Goal: Navigation & Orientation: Find specific page/section

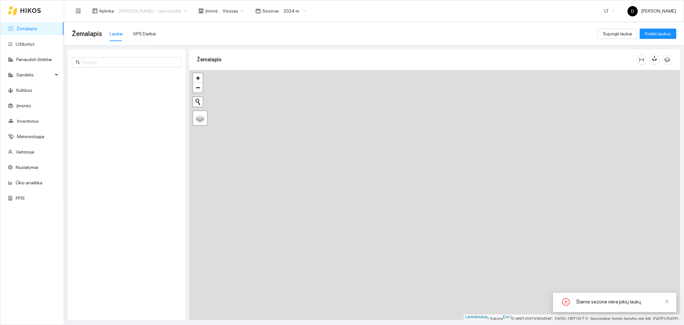
click at [178, 10] on font "[PERSON_NAME] - savivaldybė" at bounding box center [150, 10] width 63 height 5
click at [168, 33] on font "[PERSON_NAME] aplinka" at bounding box center [144, 33] width 50 height 5
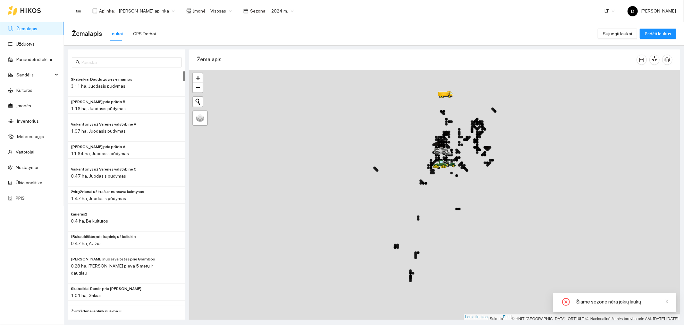
click at [287, 11] on font "2024 m." at bounding box center [279, 10] width 17 height 5
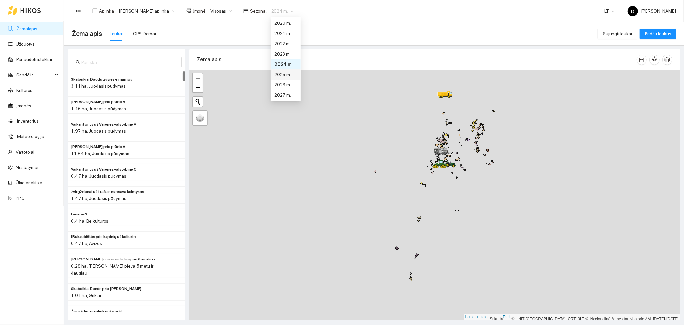
click at [284, 74] on font "2025 m." at bounding box center [283, 74] width 16 height 5
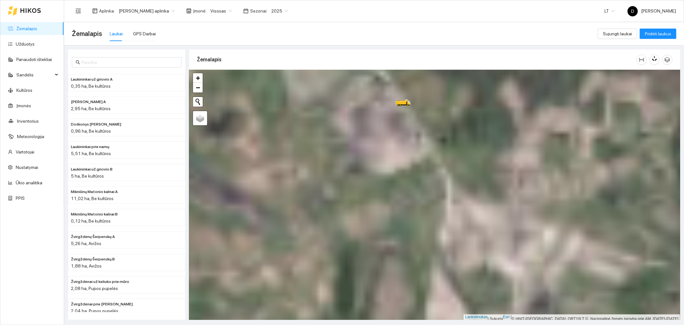
scroll to position [2, 0]
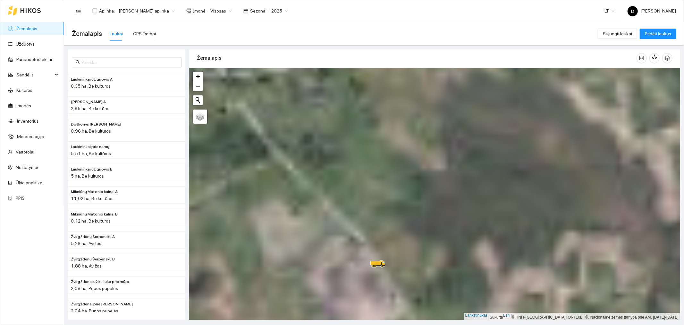
drag, startPoint x: 403, startPoint y: 148, endPoint x: 378, endPoint y: 310, distance: 164.0
click at [378, 310] on div at bounding box center [434, 194] width 491 height 252
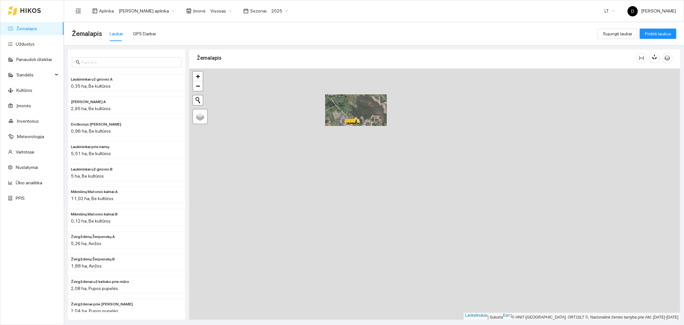
drag, startPoint x: 370, startPoint y: 258, endPoint x: 341, endPoint y: 110, distance: 150.7
click at [341, 110] on div at bounding box center [434, 194] width 491 height 252
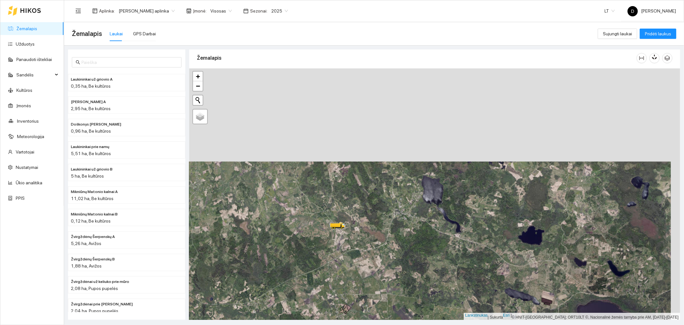
drag, startPoint x: 340, startPoint y: 112, endPoint x: 331, endPoint y: 205, distance: 94.1
click at [331, 205] on div at bounding box center [434, 194] width 491 height 252
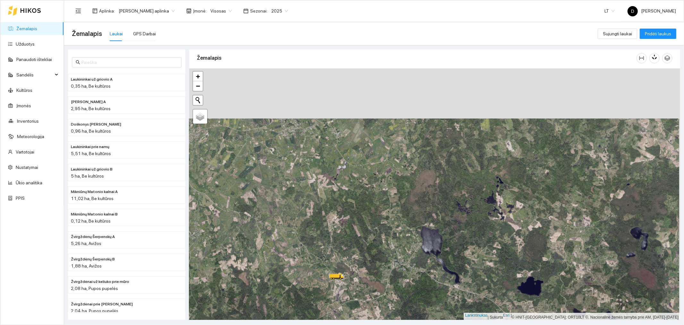
drag, startPoint x: 309, startPoint y: 146, endPoint x: 308, endPoint y: 194, distance: 48.1
click at [308, 194] on div at bounding box center [434, 194] width 491 height 252
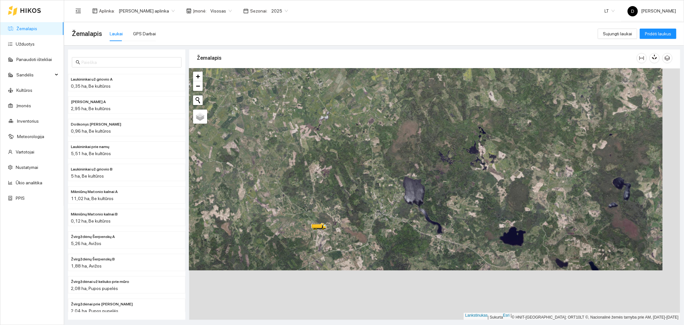
drag, startPoint x: 336, startPoint y: 257, endPoint x: 317, endPoint y: 207, distance: 53.5
click at [318, 207] on div at bounding box center [434, 194] width 491 height 252
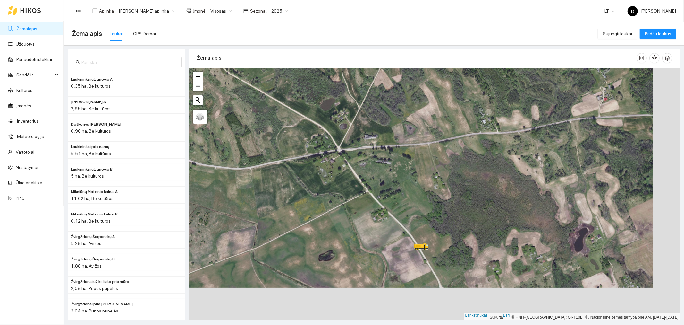
drag, startPoint x: 386, startPoint y: 206, endPoint x: 340, endPoint y: 164, distance: 61.5
click at [340, 164] on div at bounding box center [434, 194] width 491 height 252
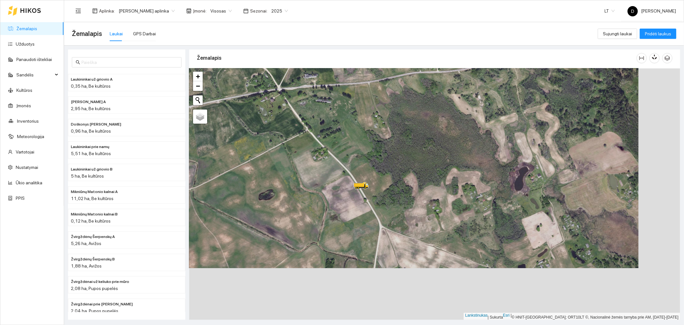
drag, startPoint x: 458, startPoint y: 261, endPoint x: 416, endPoint y: 208, distance: 67.4
click at [416, 208] on div at bounding box center [434, 194] width 491 height 252
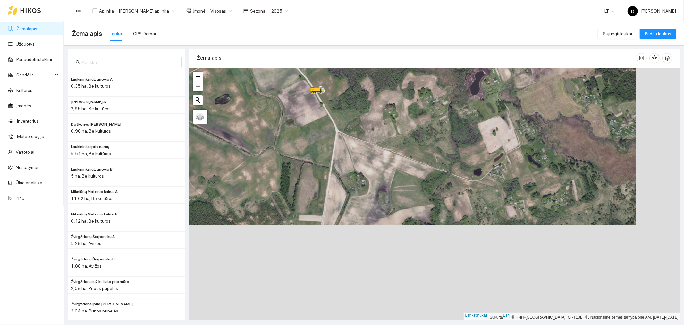
drag, startPoint x: 418, startPoint y: 246, endPoint x: 367, endPoint y: 149, distance: 109.9
click at [367, 149] on div at bounding box center [434, 194] width 491 height 252
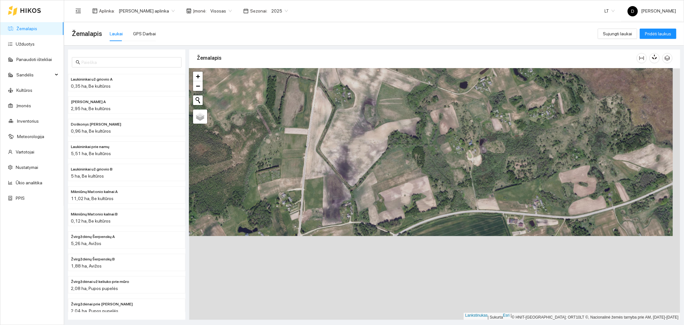
drag, startPoint x: 367, startPoint y: 213, endPoint x: 360, endPoint y: 129, distance: 84.4
click at [360, 129] on div at bounding box center [434, 194] width 491 height 252
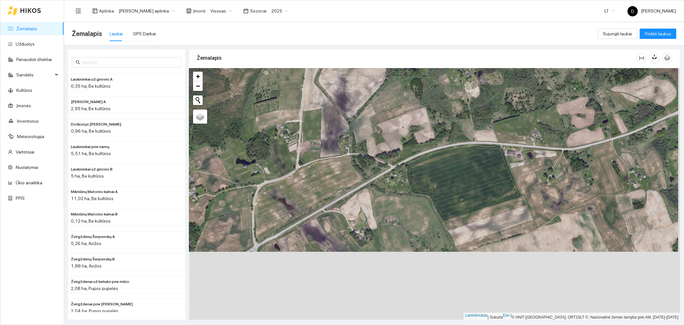
drag, startPoint x: 370, startPoint y: 188, endPoint x: 367, endPoint y: 126, distance: 62.0
click at [367, 126] on div at bounding box center [434, 194] width 491 height 252
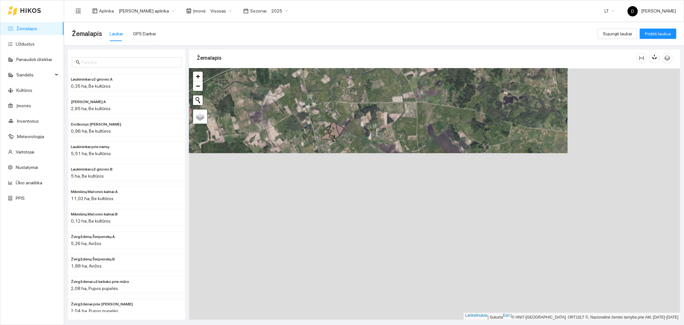
drag, startPoint x: 471, startPoint y: 212, endPoint x: 358, endPoint y: 44, distance: 203.2
click at [358, 44] on main "Žemalapis Laukai GPS Darbai Sujungti laukai Pridėti laukus Laukininkai už griov…" at bounding box center [374, 173] width 620 height 303
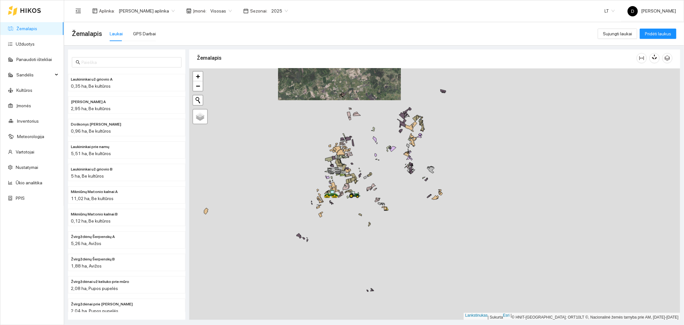
drag, startPoint x: 422, startPoint y: 283, endPoint x: 354, endPoint y: 233, distance: 85.1
click at [354, 233] on div at bounding box center [434, 194] width 491 height 252
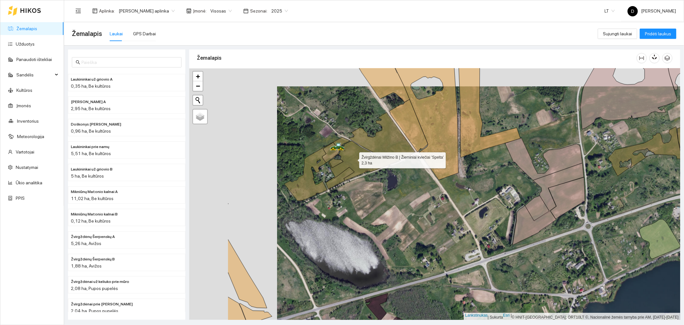
drag, startPoint x: 266, startPoint y: 140, endPoint x: 354, endPoint y: 159, distance: 90.0
click at [354, 159] on icon at bounding box center [364, 161] width 73 height 40
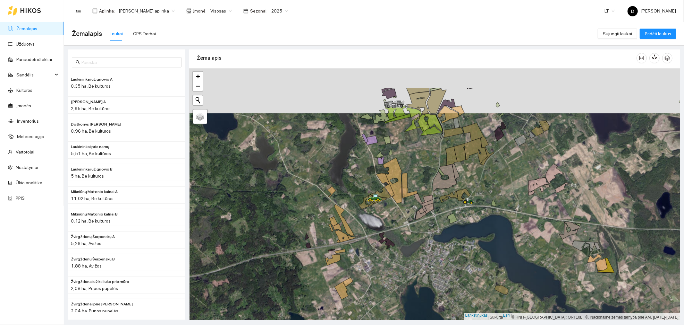
drag, startPoint x: 344, startPoint y: 178, endPoint x: 355, endPoint y: 341, distance: 163.4
click at [355, 324] on html "Žemalapis Užduotys Panaudoti ištekliai Sandėlis Kultūros Įmonės Inventorius Met…" at bounding box center [342, 162] width 684 height 325
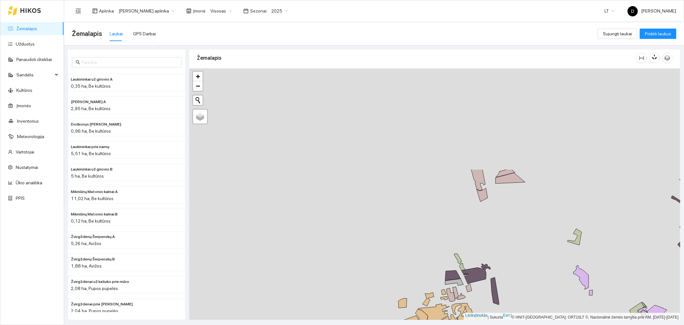
drag, startPoint x: 343, startPoint y: 162, endPoint x: 354, endPoint y: 273, distance: 111.6
click at [354, 273] on div at bounding box center [434, 194] width 491 height 252
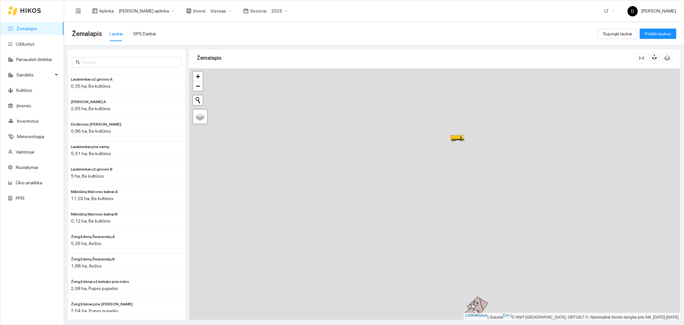
drag, startPoint x: 347, startPoint y: 146, endPoint x: 372, endPoint y: 341, distance: 196.6
click at [372, 324] on html "Žemalapis Užduotys Panaudoti ištekliai Sandėlis Kultūros Įmonės Inventorius Met…" at bounding box center [342, 162] width 684 height 325
